Goal: Information Seeking & Learning: Learn about a topic

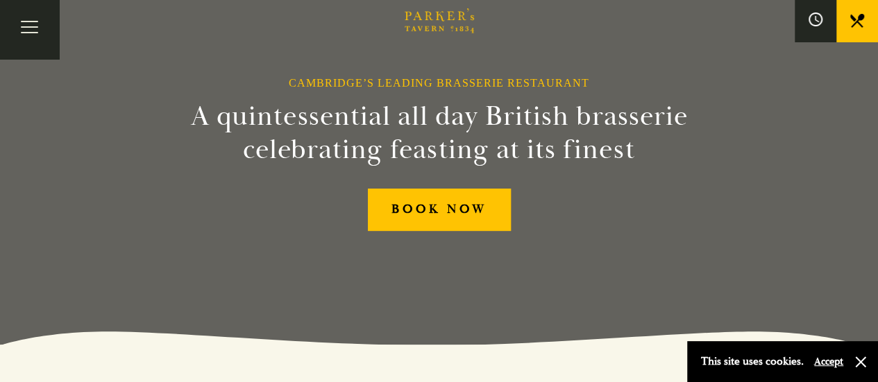
scroll to position [36, 0]
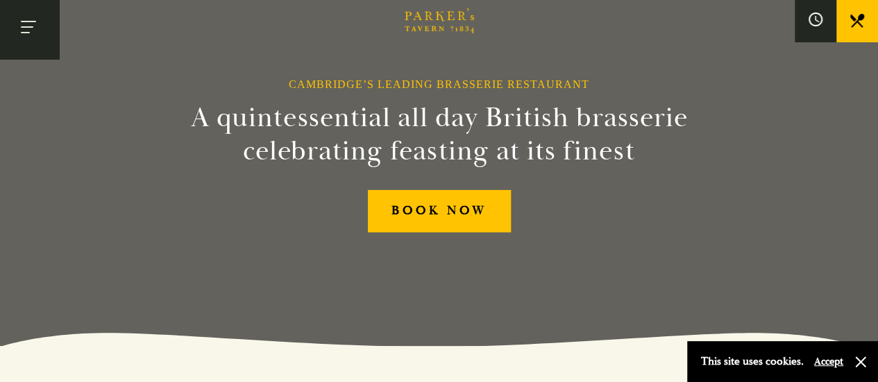
click at [29, 27] on button "Toggle navigation" at bounding box center [29, 29] width 59 height 59
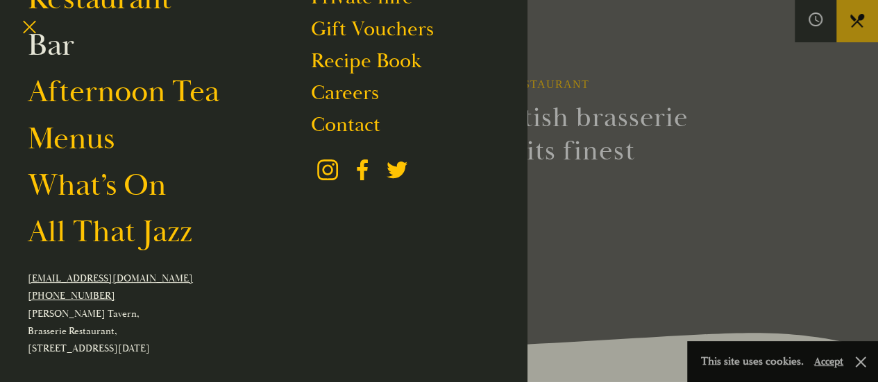
scroll to position [149, 0]
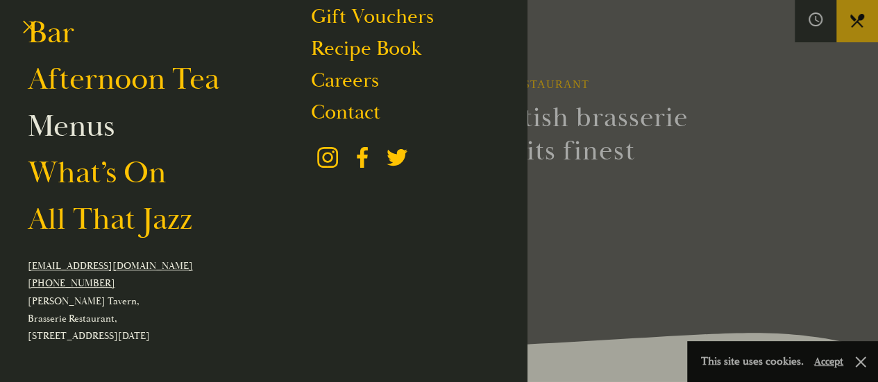
click at [76, 135] on link "Menus" at bounding box center [71, 126] width 87 height 39
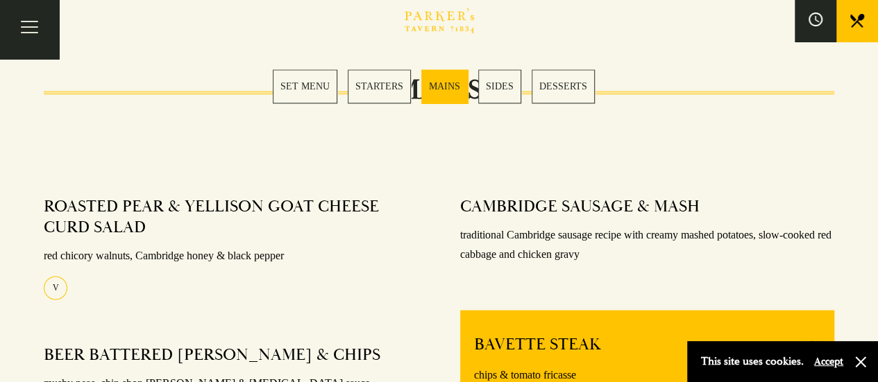
scroll to position [993, 0]
click at [437, 88] on link "MAINS" at bounding box center [444, 86] width 47 height 34
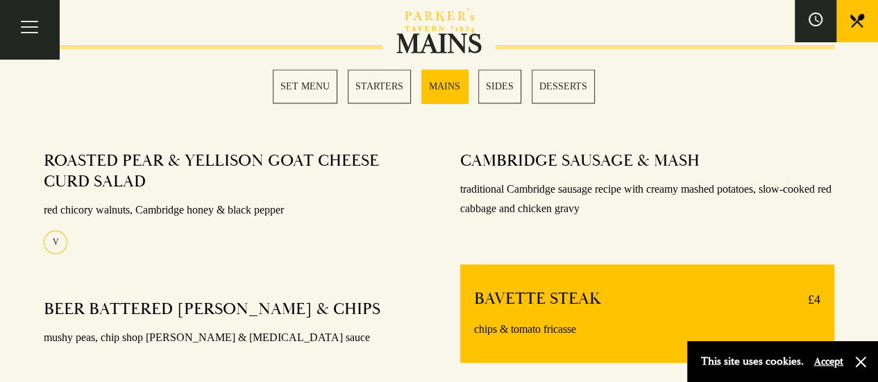
scroll to position [1083, 0]
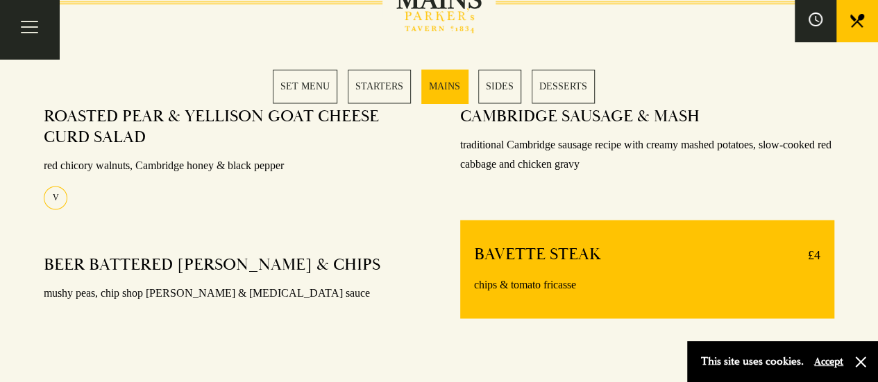
click at [308, 69] on section "SET MENU STARTERS MAINS SIDES DESSERTS" at bounding box center [439, 86] width 878 height 103
click at [314, 92] on link "SET MENU" at bounding box center [305, 86] width 65 height 34
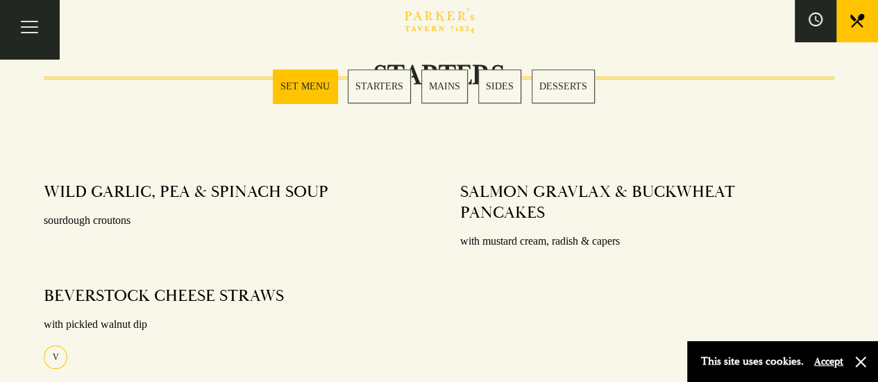
scroll to position [614, 0]
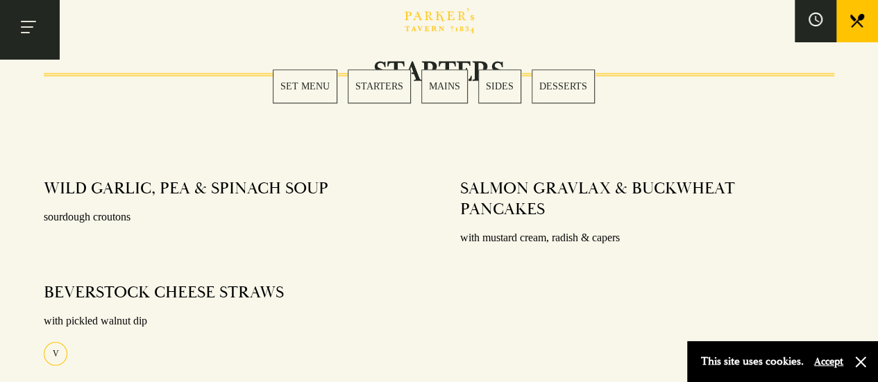
click at [28, 27] on button "Toggle navigation" at bounding box center [29, 29] width 59 height 59
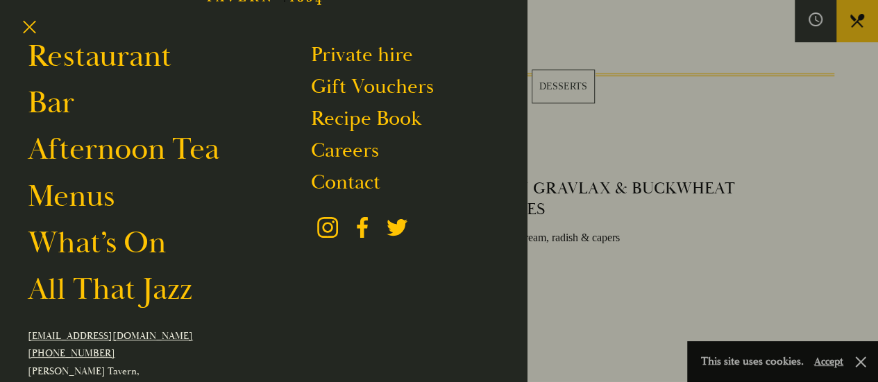
scroll to position [90, 0]
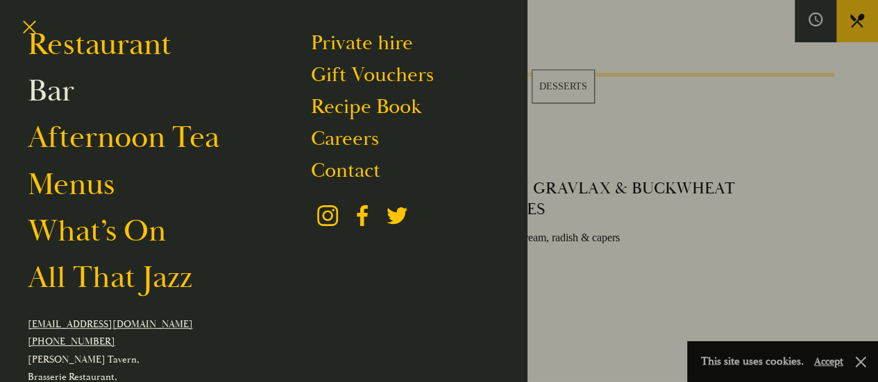
click at [50, 101] on link "Bar" at bounding box center [51, 90] width 47 height 39
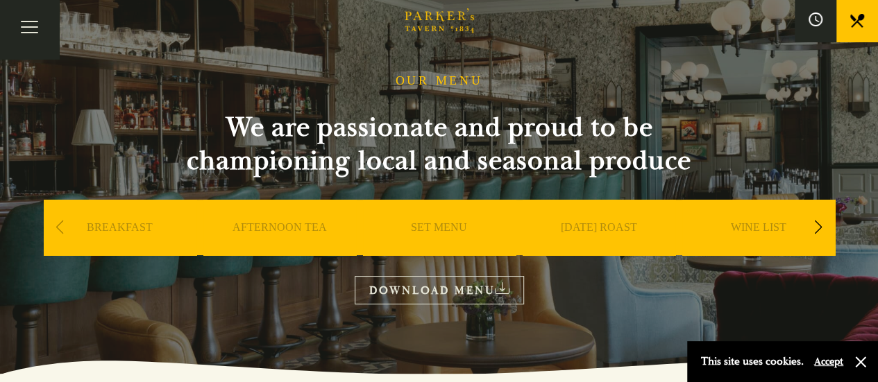
scroll to position [44, 0]
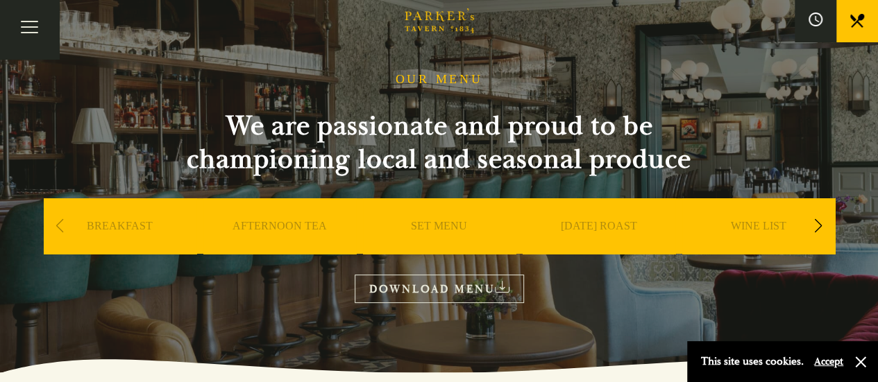
click at [429, 225] on link "SET MENU" at bounding box center [439, 247] width 56 height 56
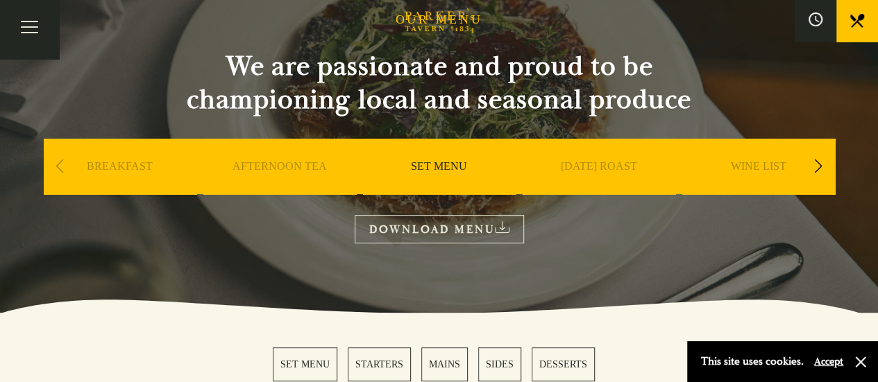
scroll to position [107, 0]
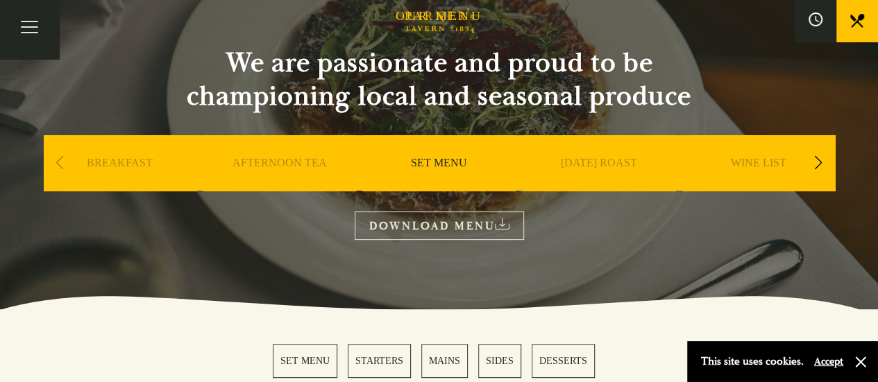
click at [450, 228] on link "DOWNLOAD MENU" at bounding box center [439, 226] width 169 height 28
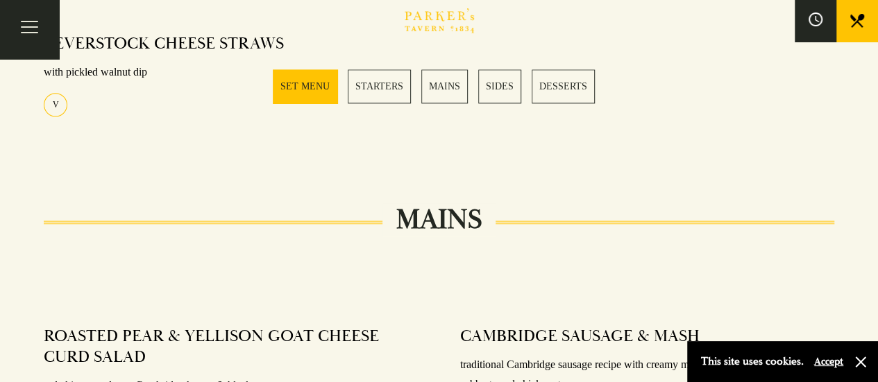
scroll to position [0, 0]
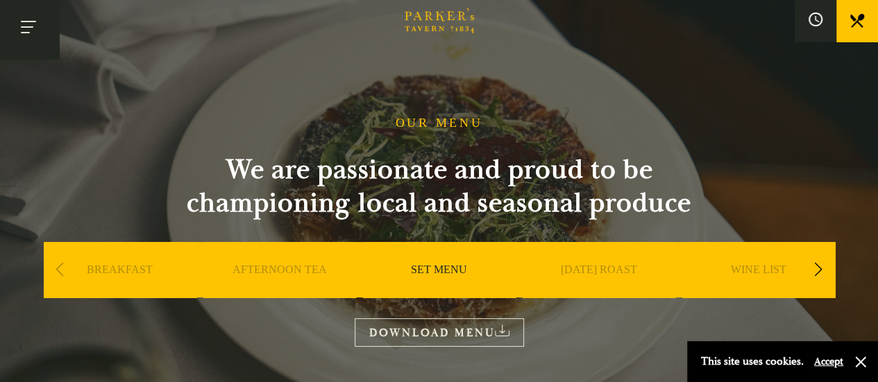
click at [17, 38] on button "Toggle navigation" at bounding box center [29, 29] width 59 height 59
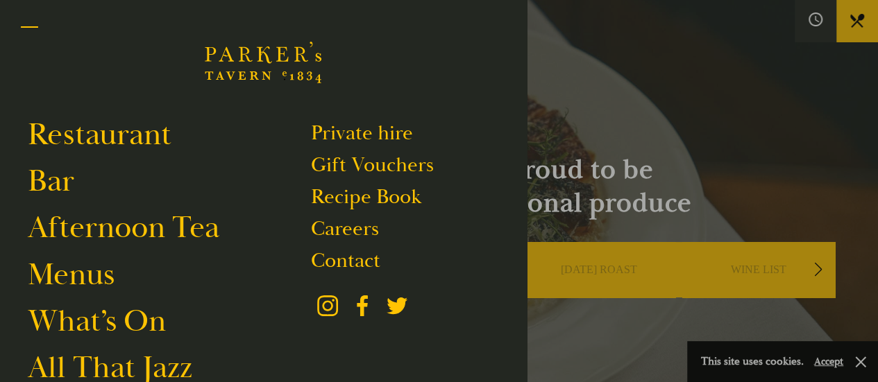
click at [31, 34] on button "Toggle navigation" at bounding box center [29, 29] width 59 height 59
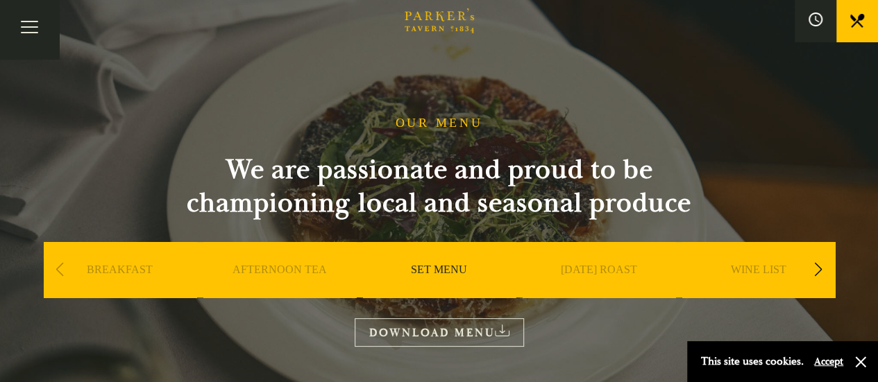
click at [430, 17] on icon "Brasserie Restaurant [GEOGRAPHIC_DATA] | [PERSON_NAME] Tavern Cambridge [PERSON…" at bounding box center [439, 20] width 69 height 25
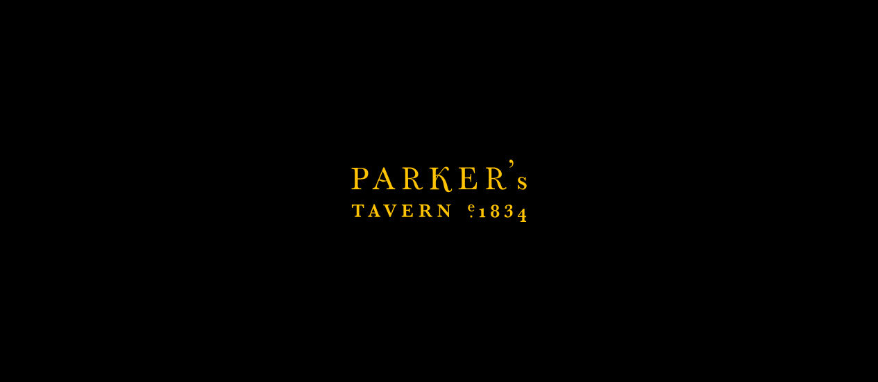
scroll to position [311, 0]
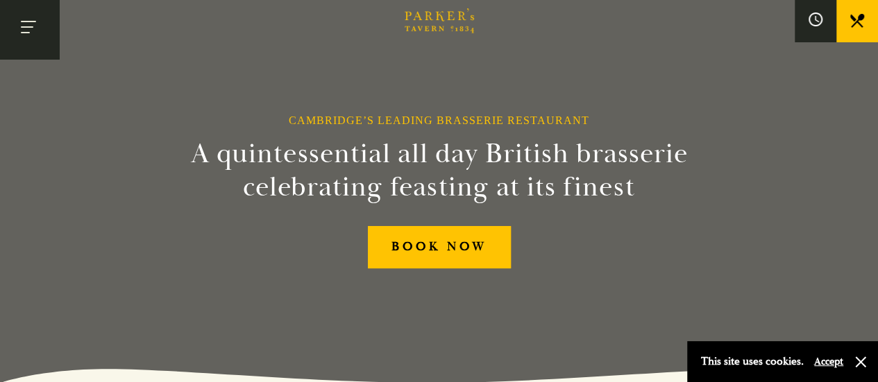
click at [39, 48] on button "Toggle navigation" at bounding box center [29, 29] width 59 height 59
